Goal: Task Accomplishment & Management: Manage account settings

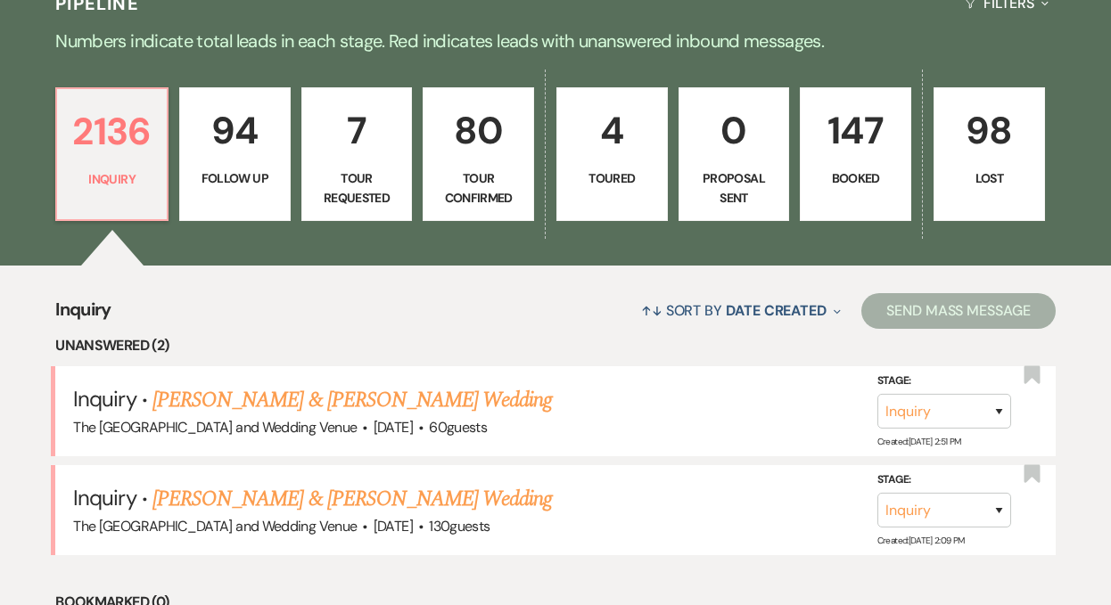
scroll to position [551, 0]
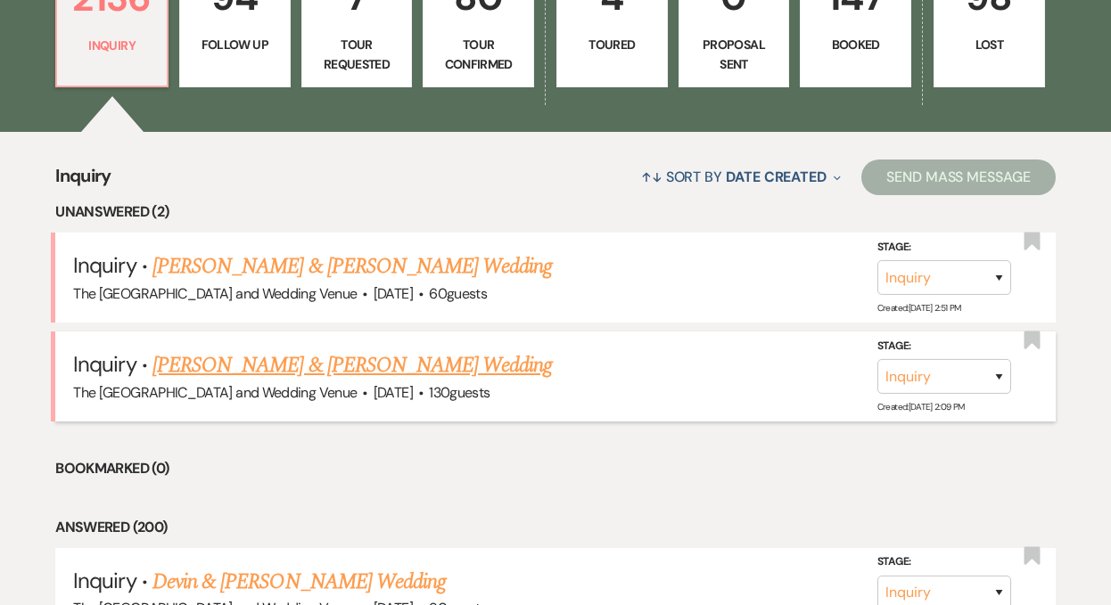
click at [339, 362] on link "Lance Mick & Holly Riegel's Wedding" at bounding box center [351, 365] width 399 height 32
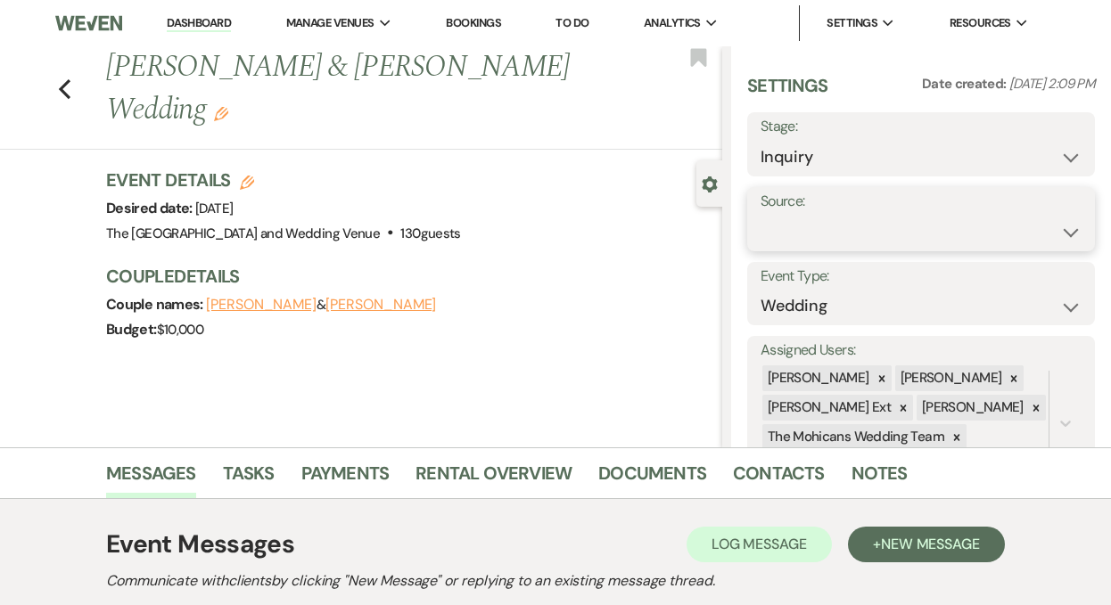
click at [839, 235] on select "Weven Venue Website Instagram Facebook Pinterest Google The Knot Wedding Wire H…" at bounding box center [920, 232] width 321 height 35
select select "5"
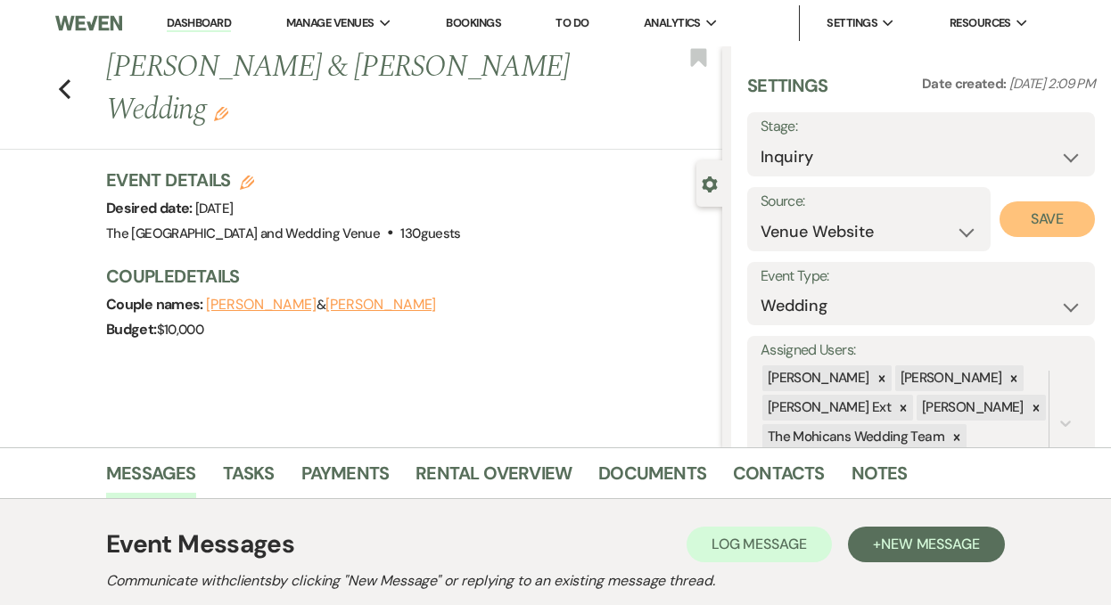
click at [1015, 213] on button "Save" at bounding box center [1046, 219] width 95 height 36
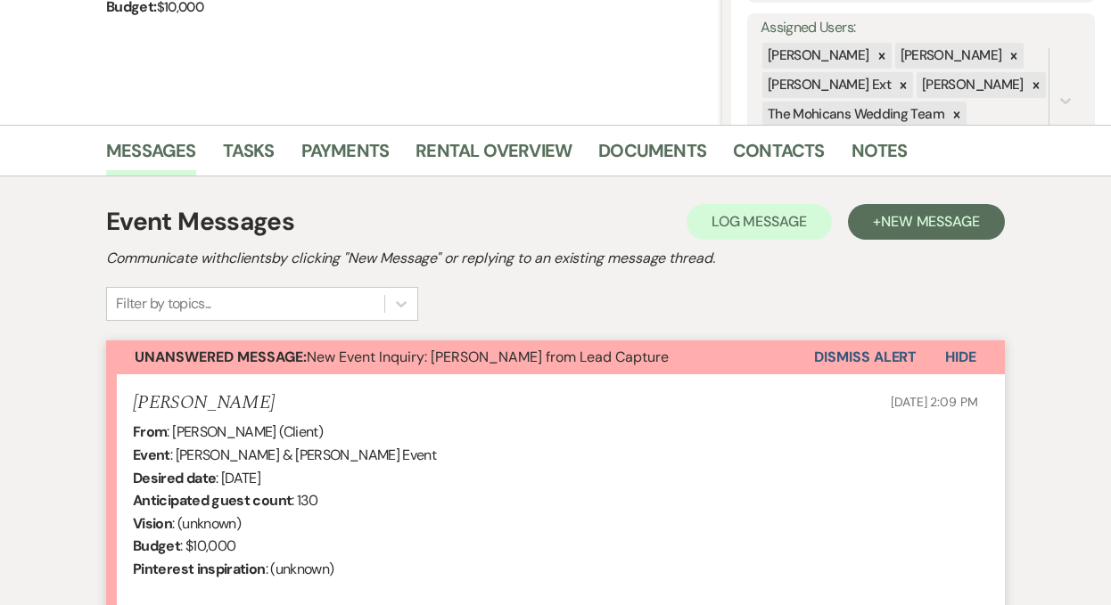
scroll to position [382, 0]
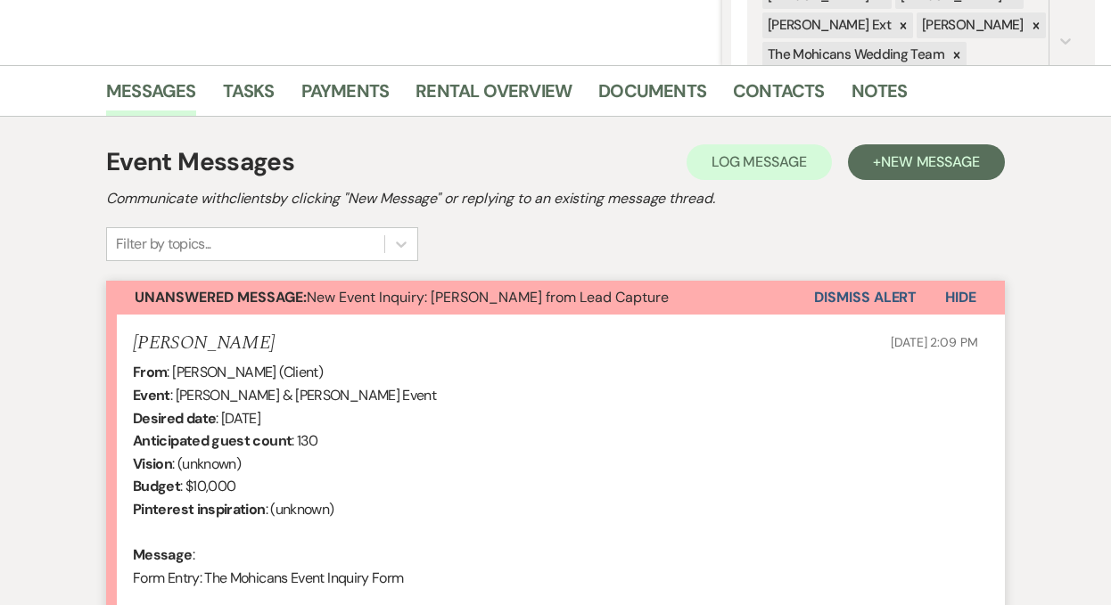
click at [840, 305] on button "Dismiss Alert" at bounding box center [865, 298] width 103 height 34
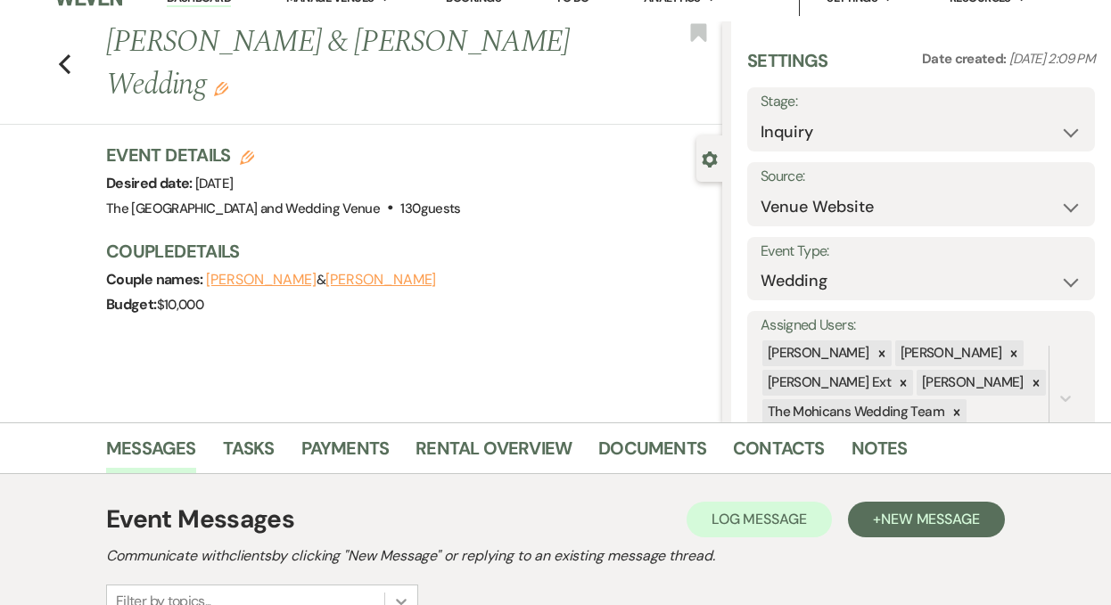
scroll to position [0, 0]
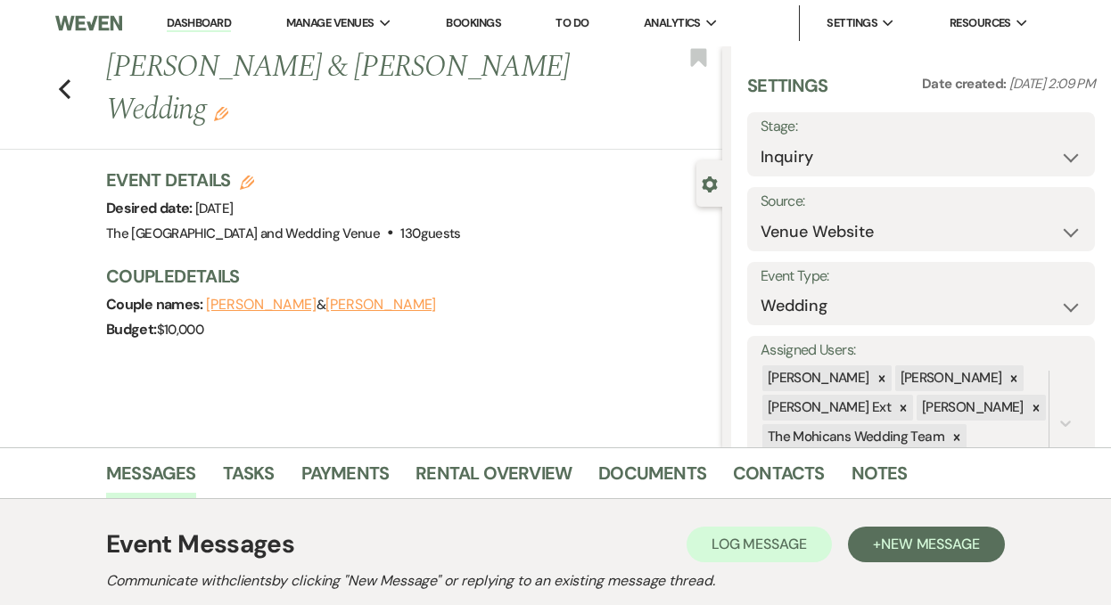
click at [200, 29] on link "Dashboard" at bounding box center [199, 23] width 64 height 17
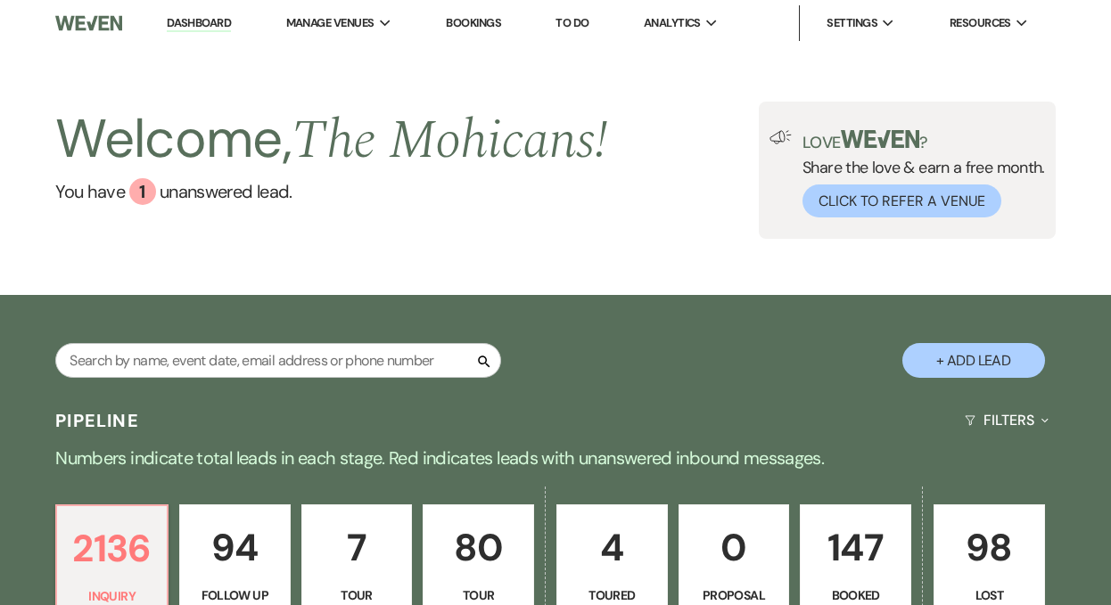
scroll to position [363, 0]
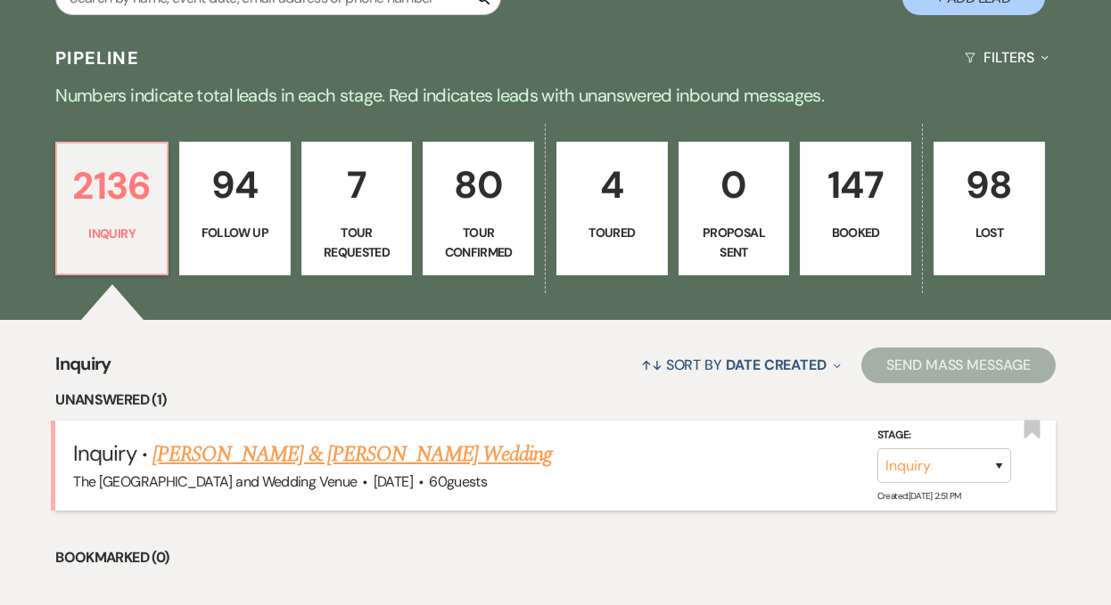
click at [332, 449] on link "Hananiah Smith & Sumer Smith's Wedding" at bounding box center [351, 455] width 399 height 32
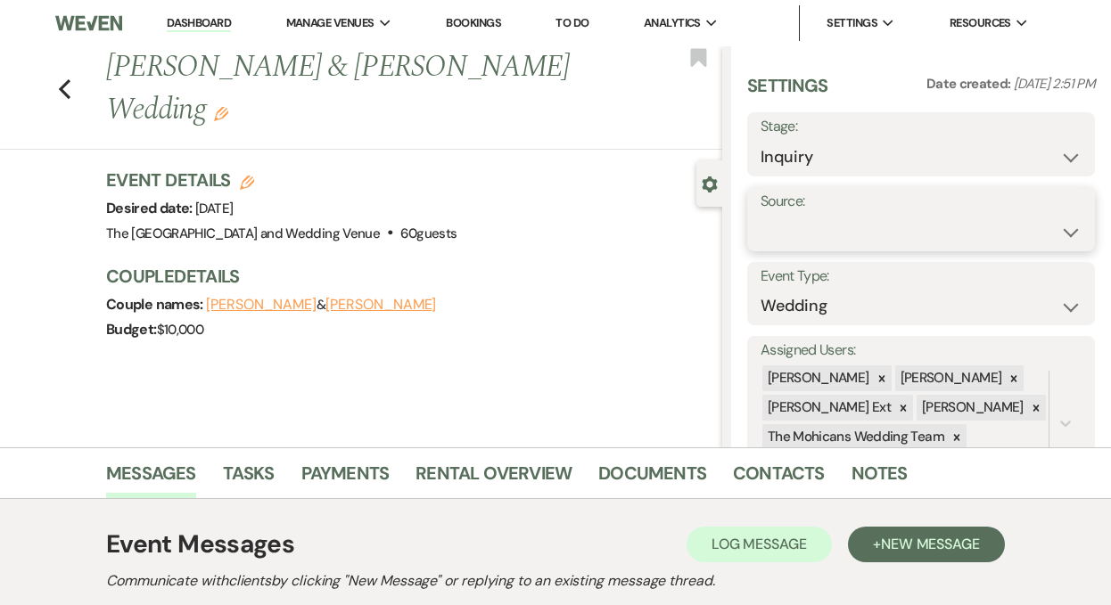
click at [844, 235] on select "Weven Venue Website Instagram Facebook Pinterest Google The Knot Wedding Wire H…" at bounding box center [920, 232] width 321 height 35
select select "5"
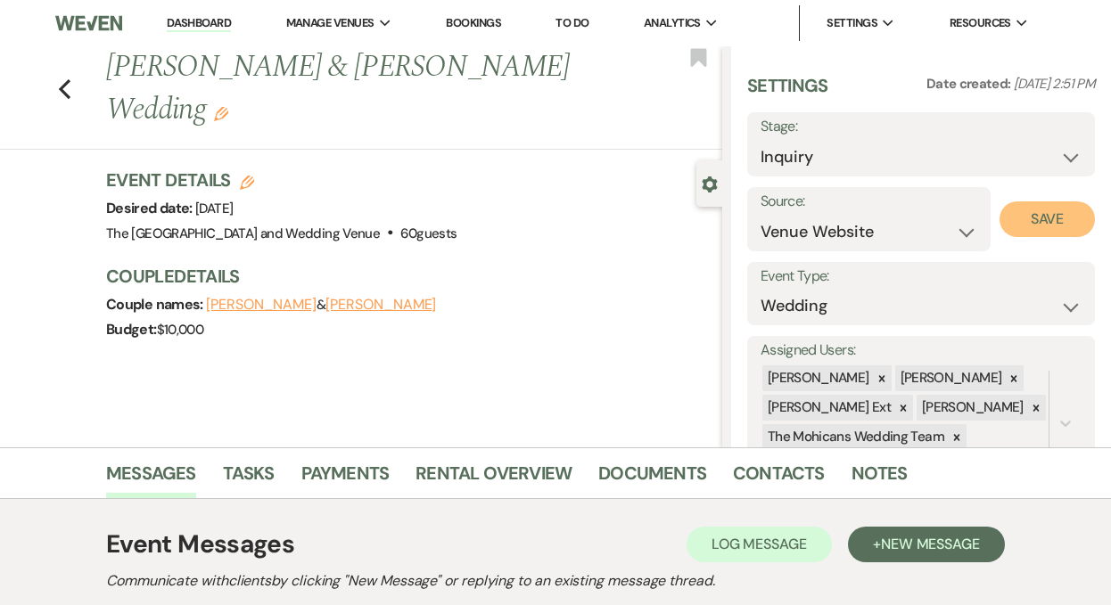
click at [1023, 226] on button "Save" at bounding box center [1046, 219] width 95 height 36
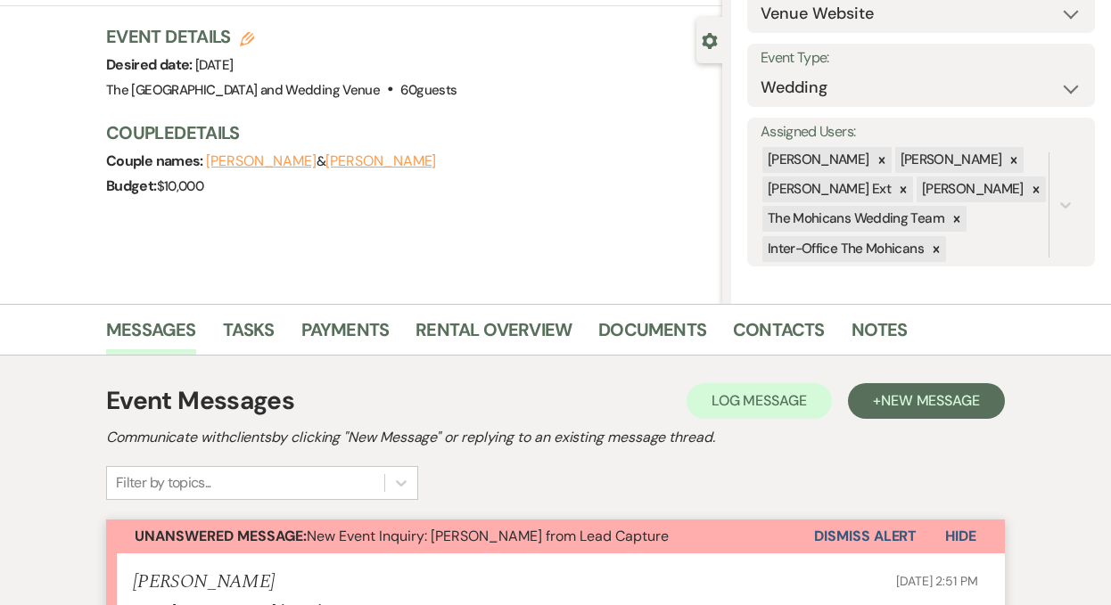
scroll to position [199, 0]
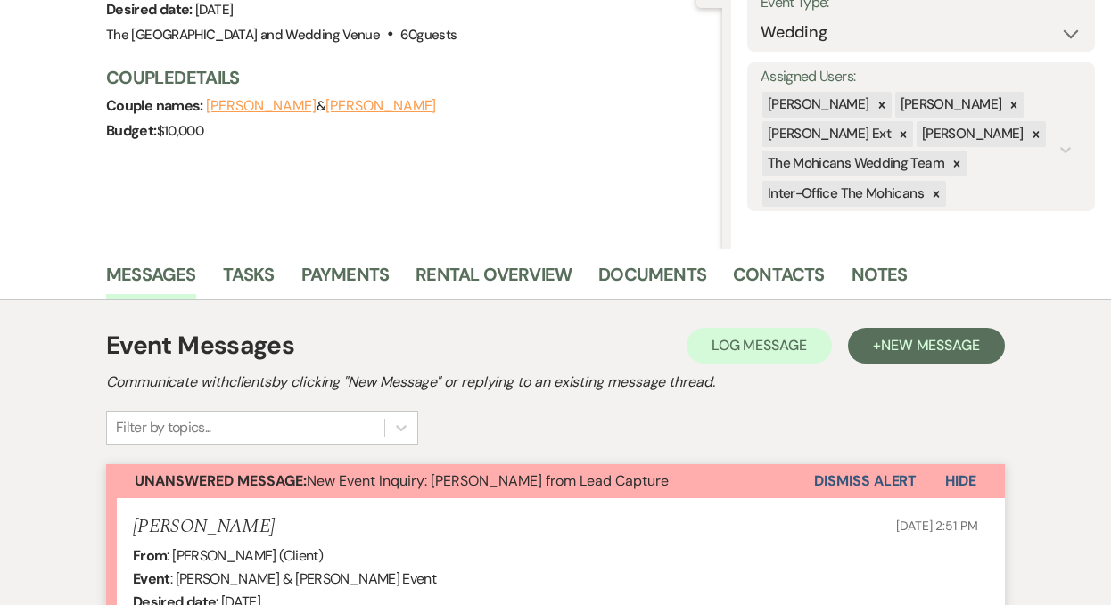
click at [849, 485] on button "Dismiss Alert" at bounding box center [865, 481] width 103 height 34
